Goal: Information Seeking & Learning: Learn about a topic

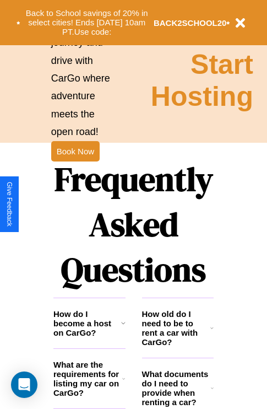
scroll to position [1335, 0]
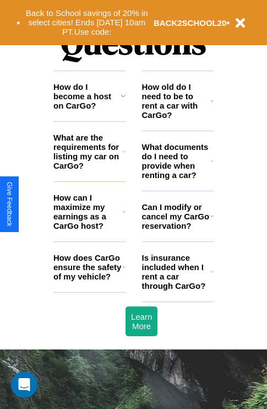
click at [177, 179] on h3 "What documents do I need to provide when renting a car?" at bounding box center [176, 160] width 69 height 37
click at [89, 229] on h3 "How can I maximize my earnings as a CarGo host?" at bounding box center [87, 211] width 69 height 37
click at [123, 271] on icon at bounding box center [123, 266] width 3 height 9
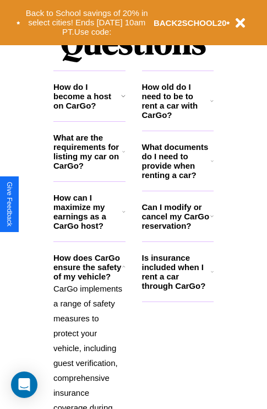
click at [177, 118] on h3 "How old do I need to be to rent a car with CarGo?" at bounding box center [176, 100] width 69 height 37
click at [212, 220] on icon at bounding box center [212, 216] width 3 height 9
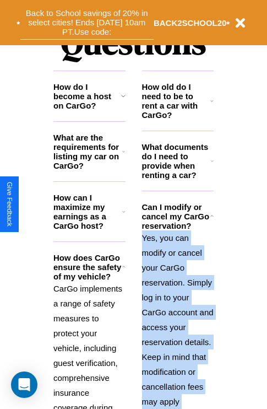
click at [87, 23] on button "Back to School savings of 20% in select cities! Ends [DATE] 10am PT. Use code:" at bounding box center [86, 23] width 133 height 34
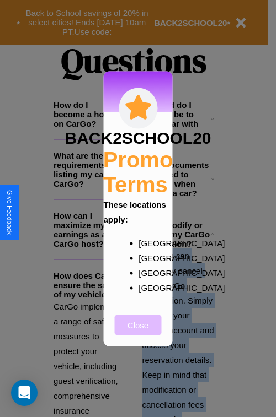
click at [138, 332] on button "Close" at bounding box center [138, 325] width 47 height 20
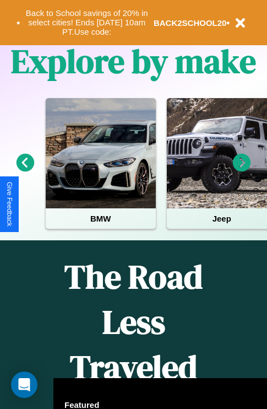
scroll to position [170, 0]
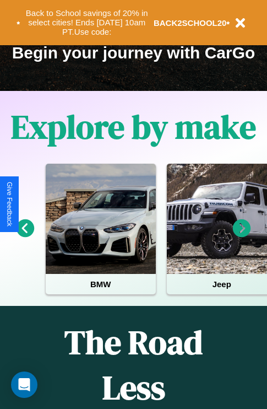
click at [242, 236] on icon at bounding box center [242, 228] width 18 height 18
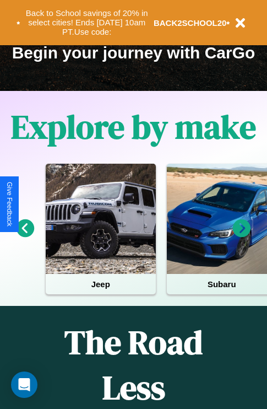
click at [242, 236] on icon at bounding box center [242, 228] width 18 height 18
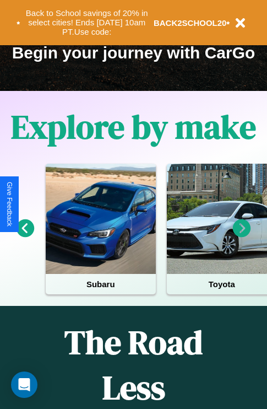
click at [242, 236] on icon at bounding box center [242, 228] width 18 height 18
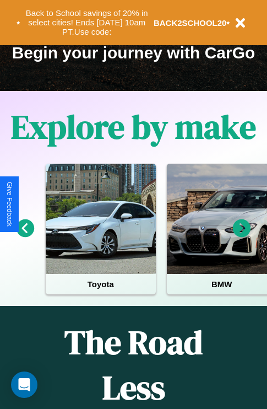
click at [242, 236] on icon at bounding box center [242, 228] width 18 height 18
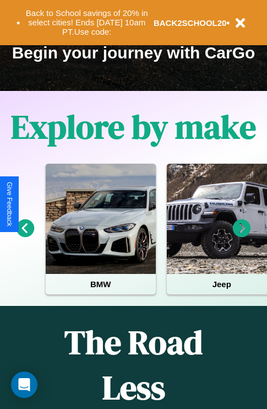
click at [25, 236] on icon at bounding box center [26, 228] width 18 height 18
